Goal: Information Seeking & Learning: Learn about a topic

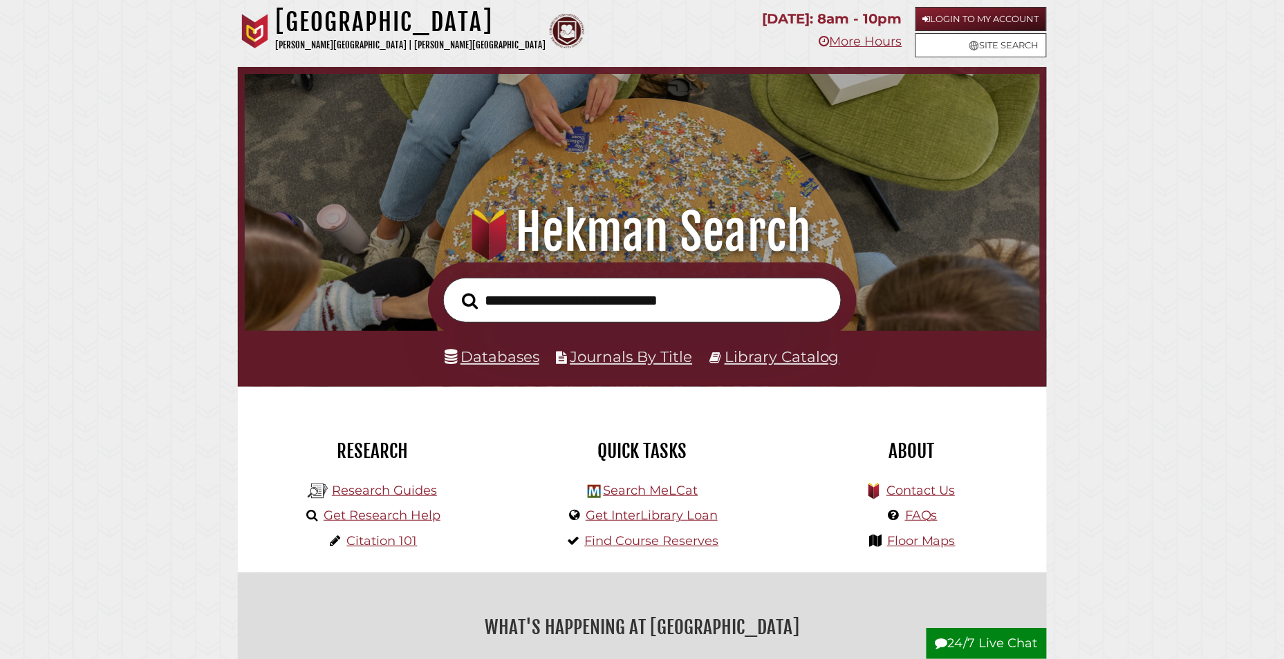
scroll to position [263, 788]
click at [513, 351] on link "Databases" at bounding box center [491, 357] width 95 height 18
click at [387, 491] on link "Research Guides" at bounding box center [384, 490] width 105 height 15
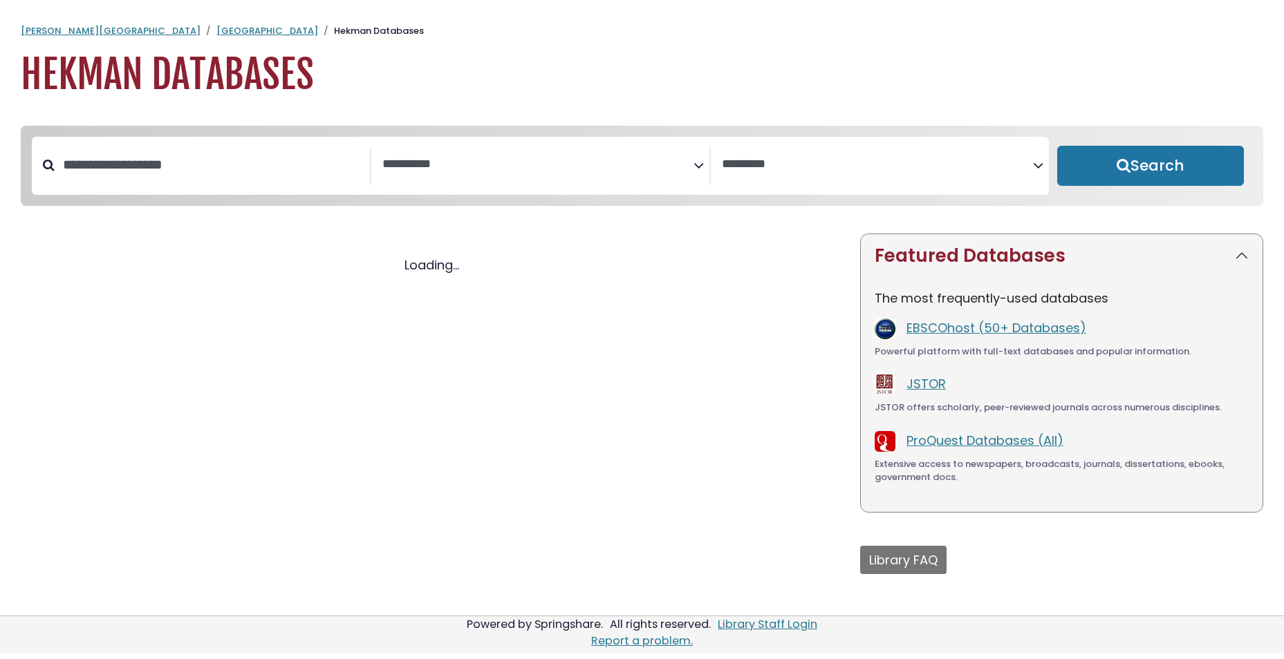
select select "Database Subject Filter"
select select "Database Vendors Filter"
select select "Database Subject Filter"
select select "Database Vendors Filter"
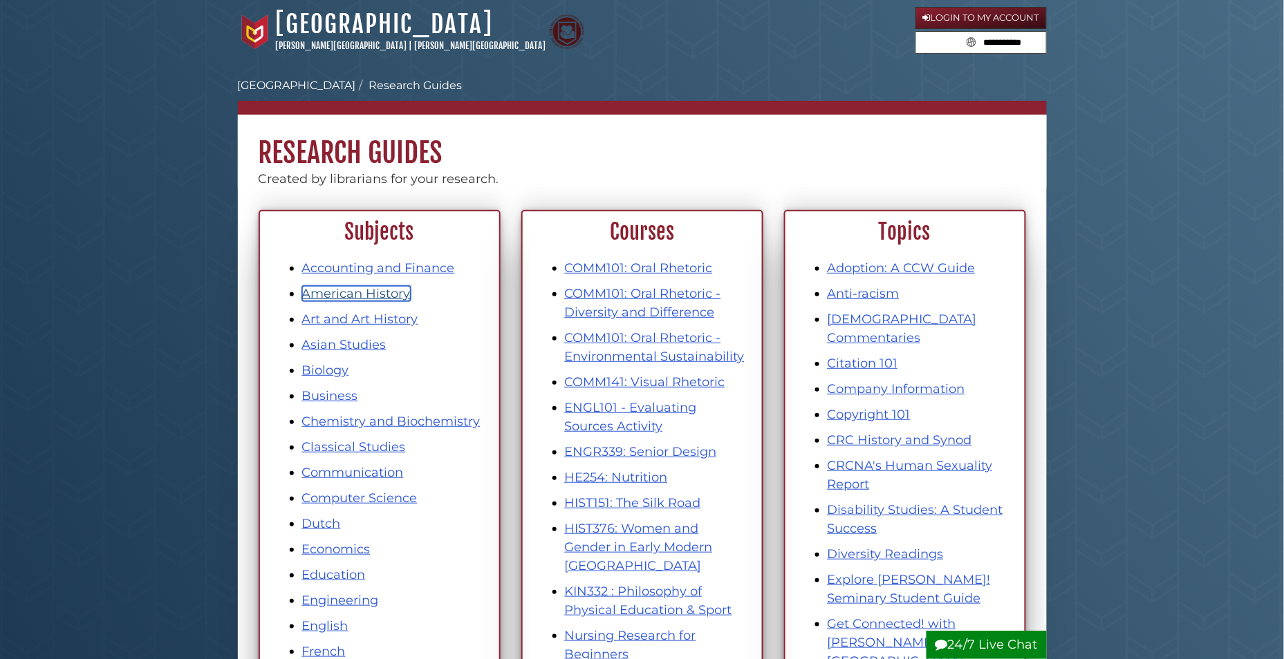
click at [347, 294] on link "American History" at bounding box center [356, 293] width 109 height 15
